Goal: Find specific page/section: Find specific page/section

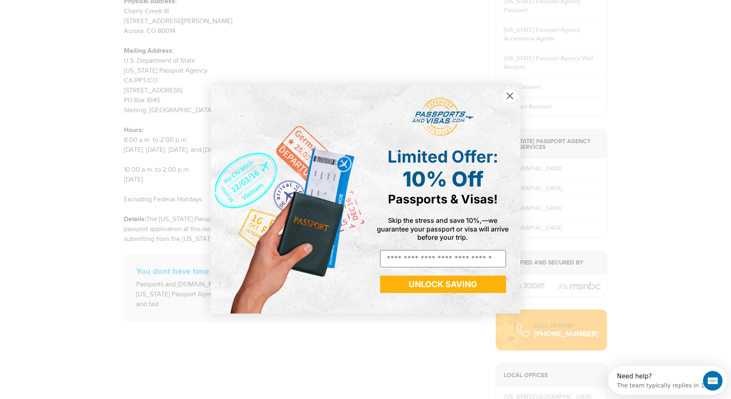
click at [507, 94] on circle "Close dialog" at bounding box center [509, 96] width 14 height 14
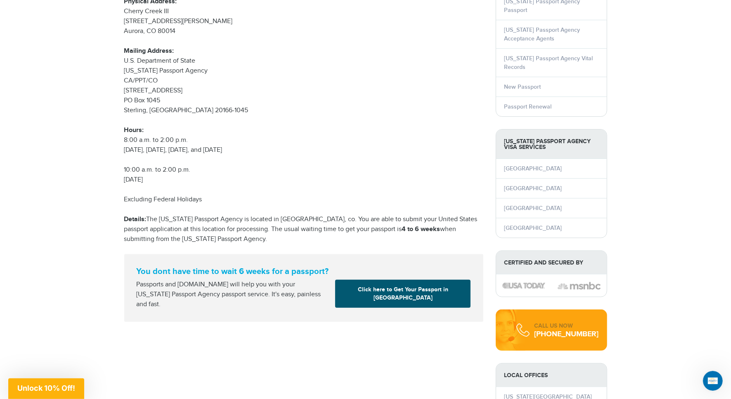
click at [388, 294] on link "Click here to Get Your Passport in [GEOGRAPHIC_DATA]" at bounding box center [402, 294] width 135 height 28
